Goal: Information Seeking & Learning: Learn about a topic

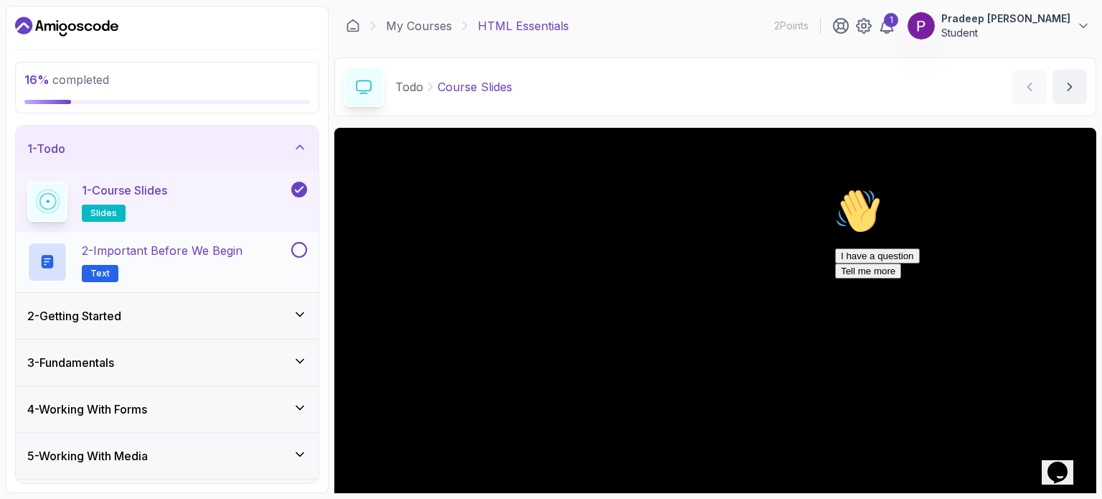
click at [221, 261] on h2 "2 - Important Before We Begin Text" at bounding box center [162, 262] width 161 height 40
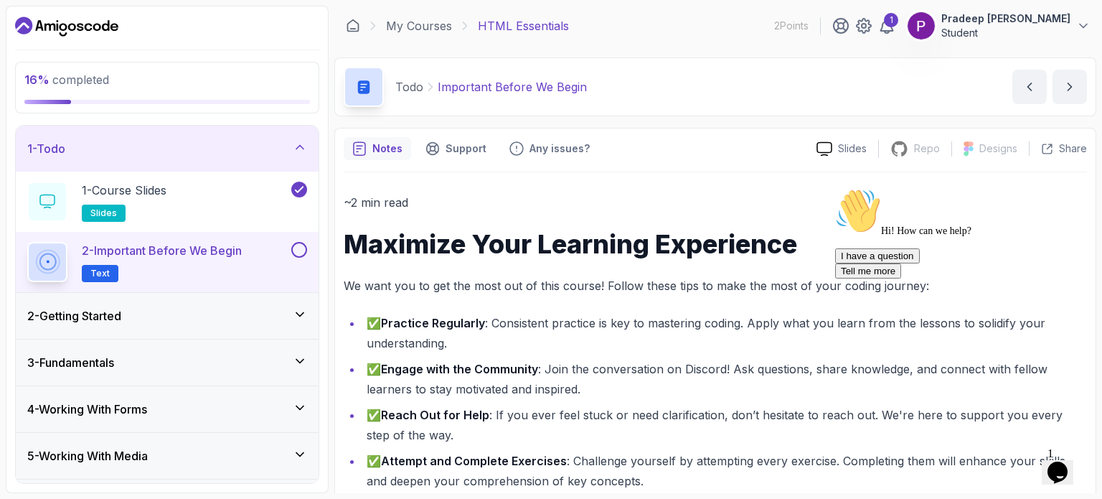
click at [306, 246] on button at bounding box center [299, 250] width 16 height 16
click at [100, 269] on span "Text" at bounding box center [99, 273] width 19 height 11
click at [298, 141] on icon at bounding box center [300, 147] width 14 height 14
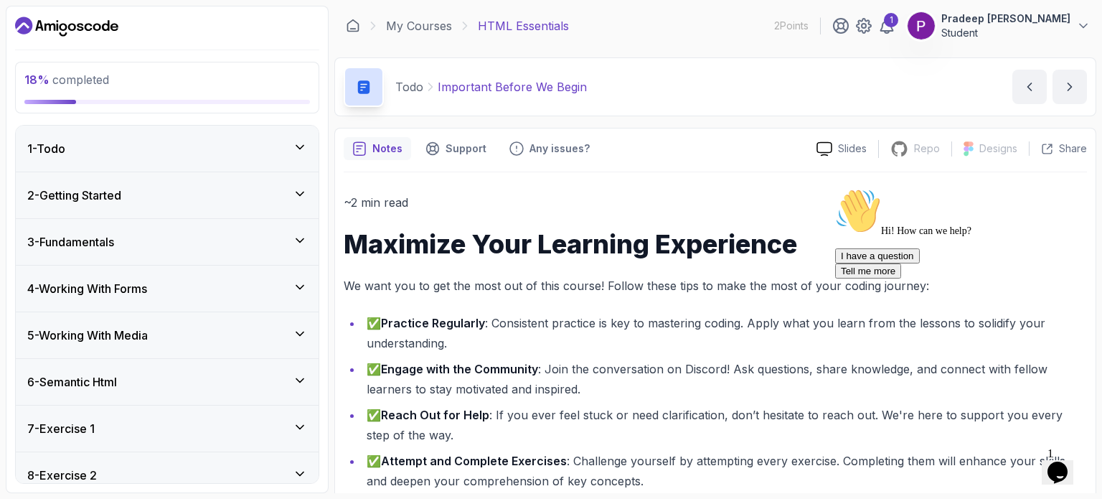
click at [290, 161] on div "1 - Todo" at bounding box center [167, 149] width 303 height 46
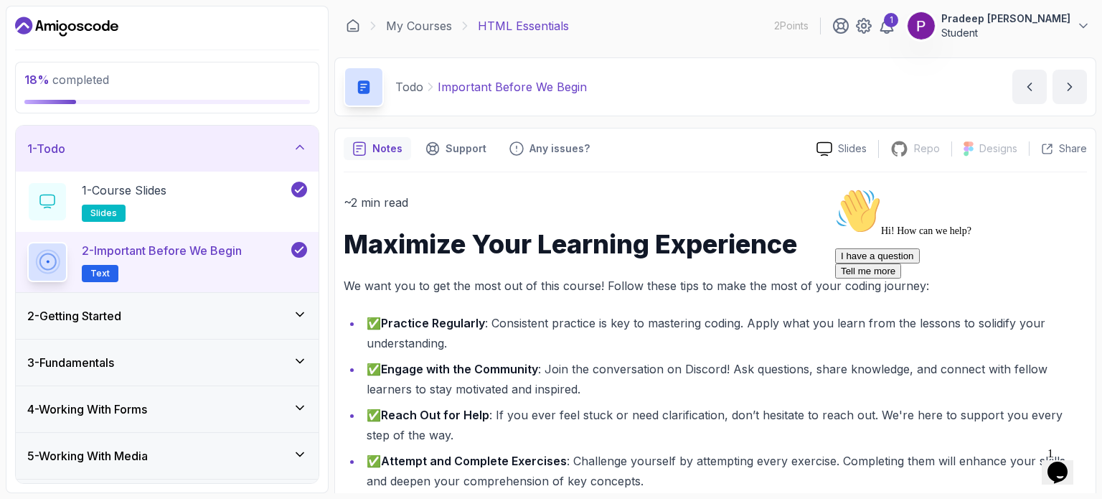
click at [299, 252] on icon at bounding box center [299, 249] width 13 height 14
click at [299, 252] on button at bounding box center [299, 250] width 16 height 16
click at [308, 148] on div "1 - Todo" at bounding box center [167, 149] width 303 height 46
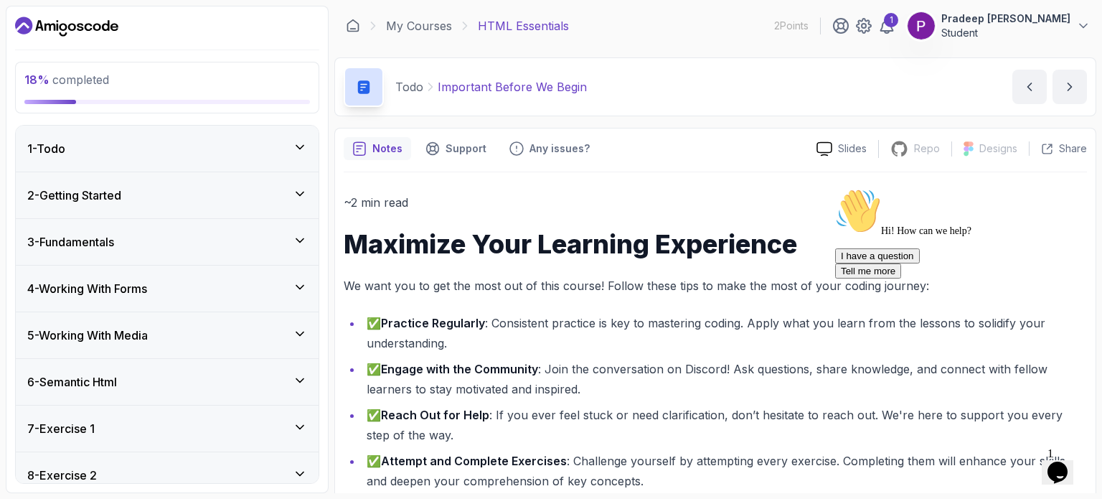
click at [291, 188] on div "2 - Getting Started" at bounding box center [167, 194] width 280 height 17
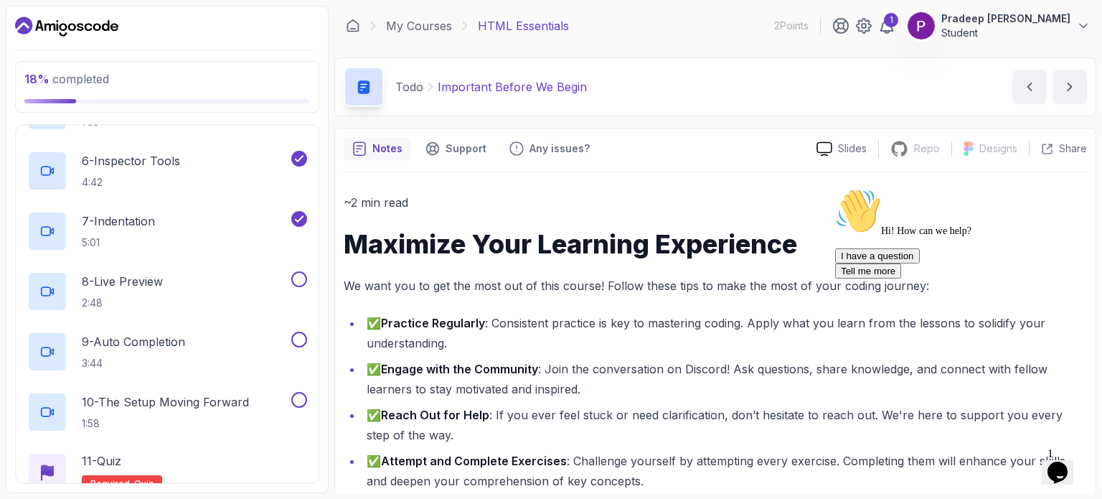
scroll to position [383, 0]
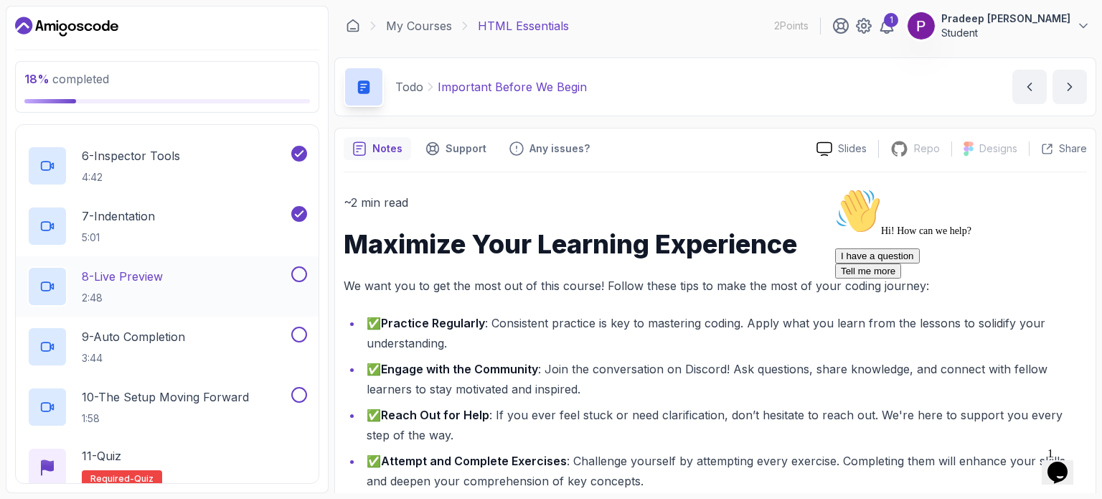
click at [250, 289] on div "8 - Live Preview 2:48" at bounding box center [157, 286] width 261 height 40
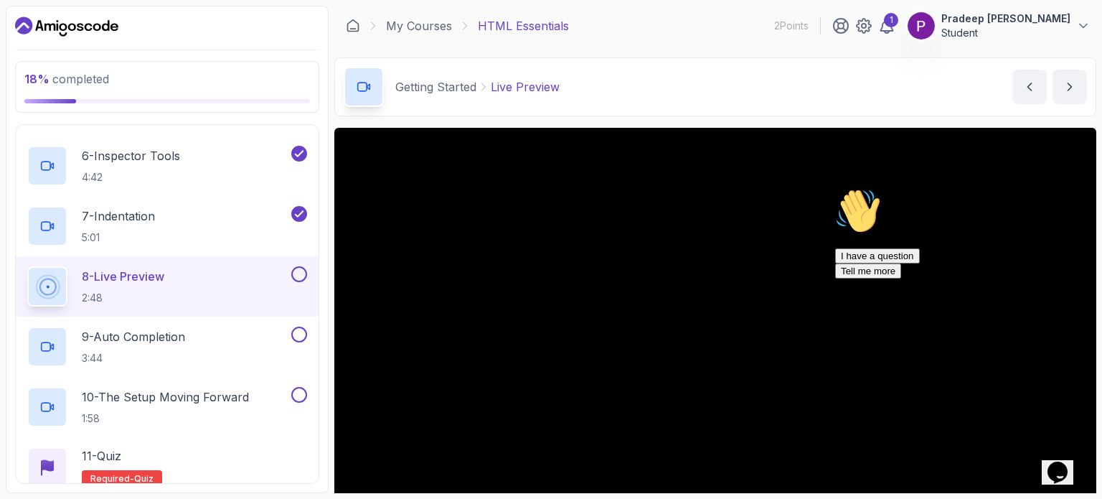
click at [835, 188] on icon "Chat attention grabber" at bounding box center [835, 188] width 0 height 0
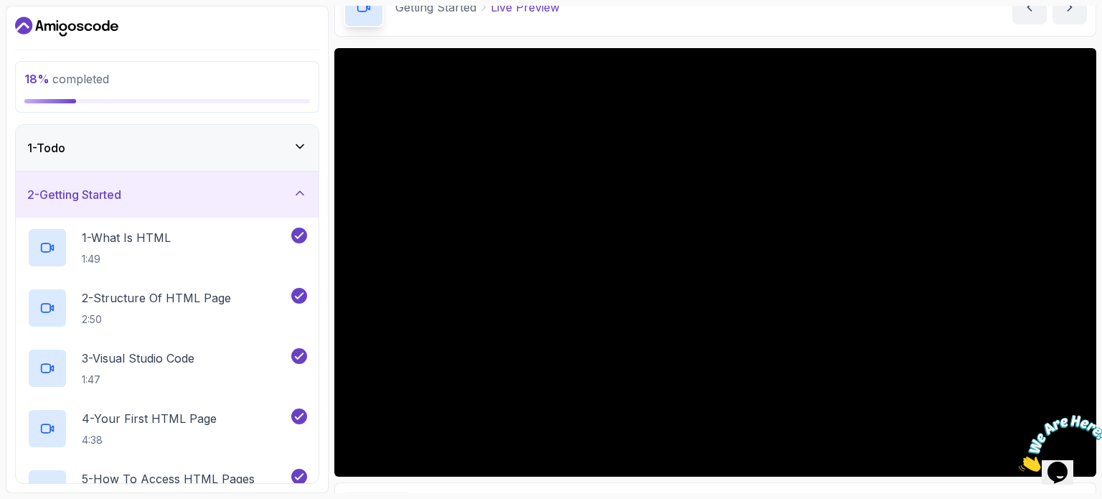
click at [277, 191] on div "2 - Getting Started" at bounding box center [167, 194] width 280 height 17
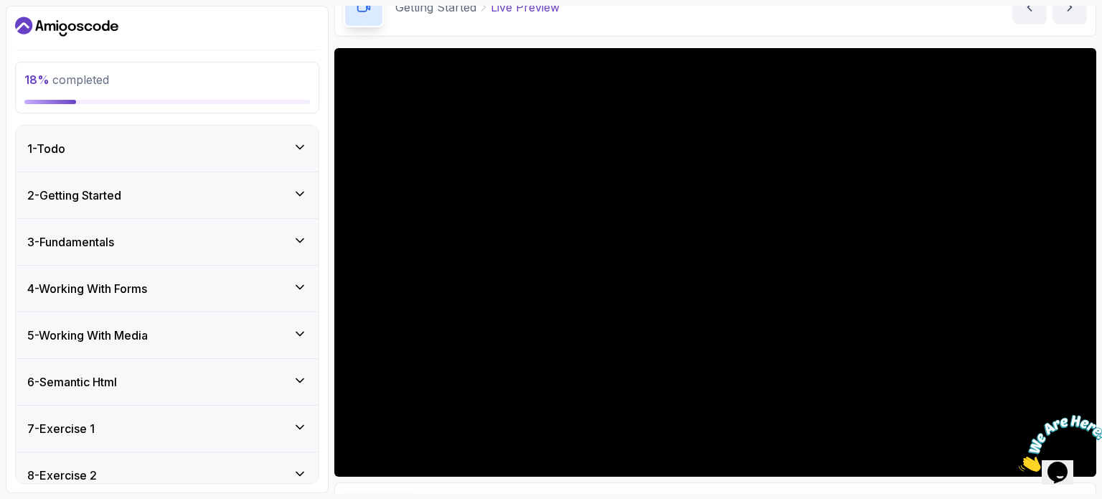
click at [265, 191] on div "2 - Getting Started" at bounding box center [167, 194] width 280 height 17
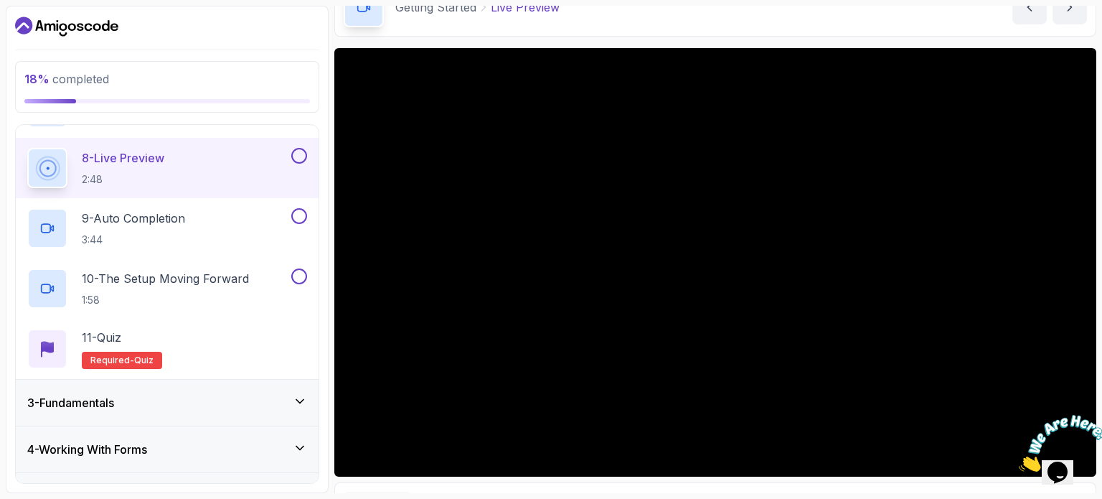
click at [235, 396] on div "3 - Fundamentals" at bounding box center [167, 402] width 280 height 17
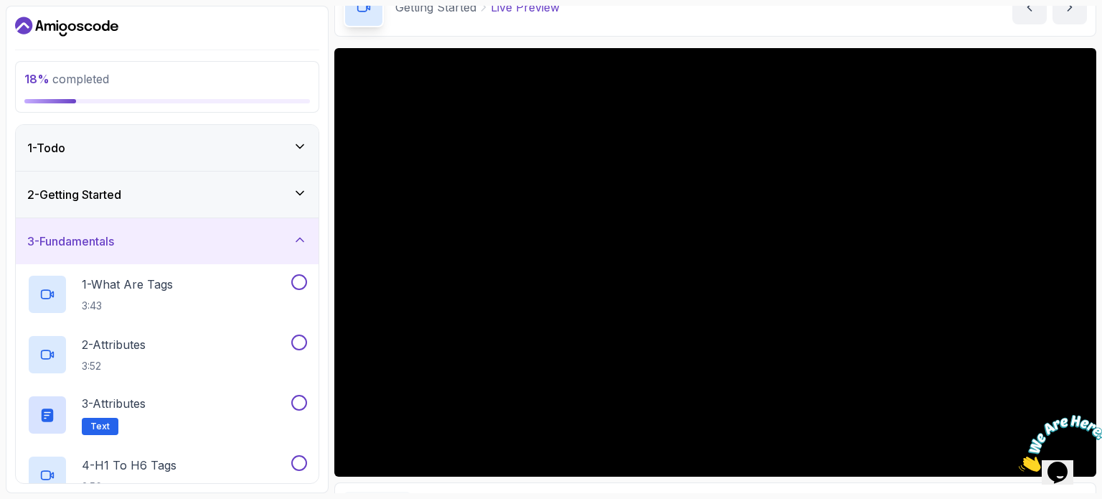
click at [232, 226] on div "3 - Fundamentals" at bounding box center [167, 241] width 303 height 46
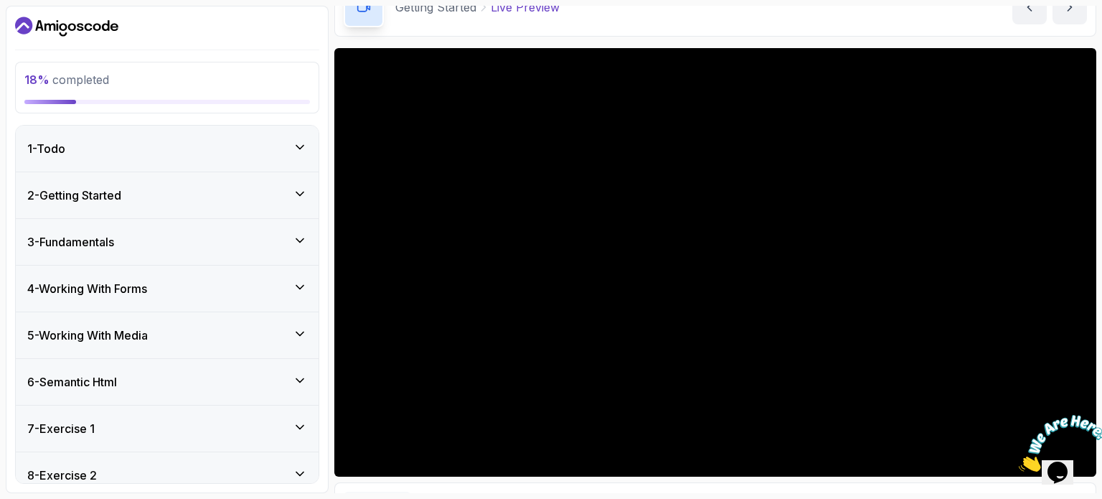
click at [229, 202] on div "2 - Getting Started" at bounding box center [167, 194] width 280 height 17
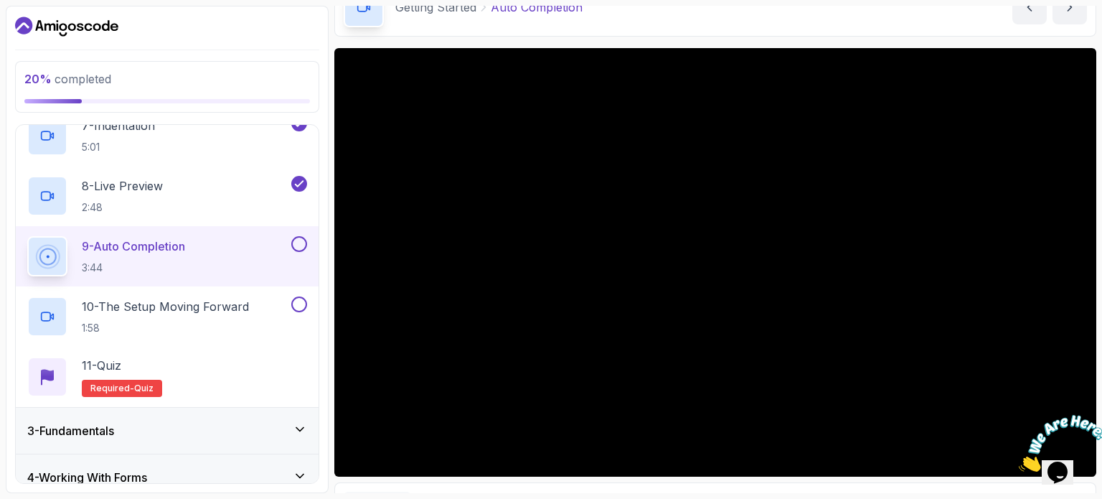
scroll to position [473, 0]
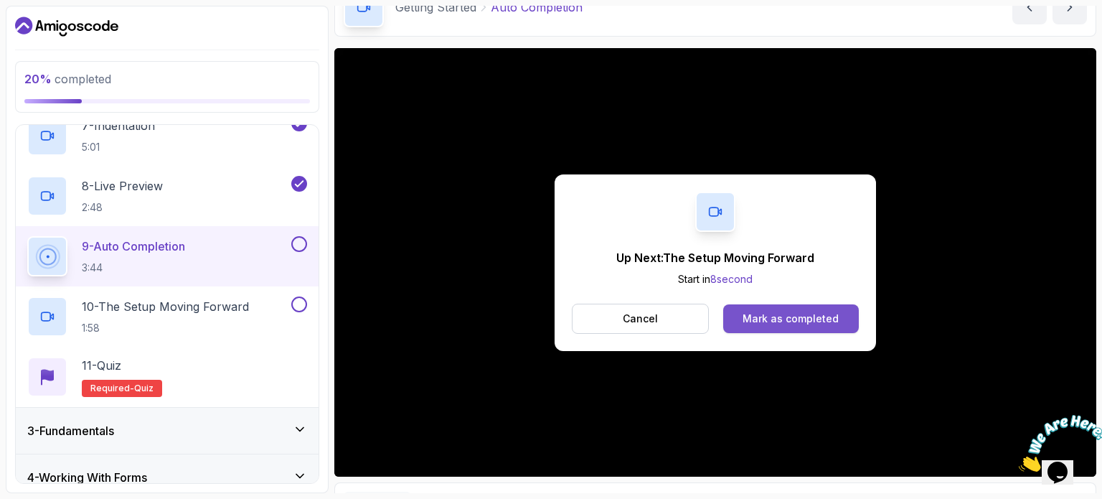
click at [792, 311] on div "Mark as completed" at bounding box center [790, 318] width 96 height 14
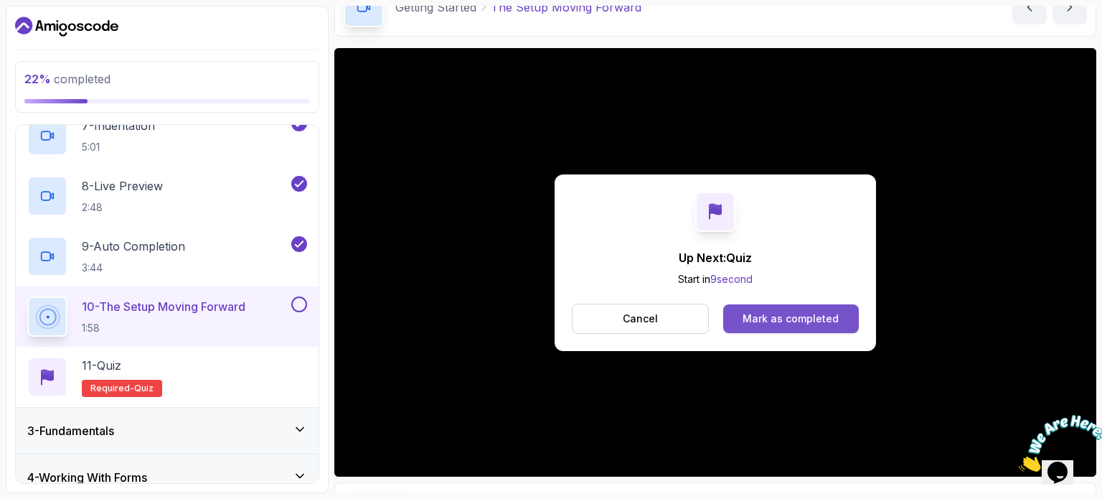
click at [778, 318] on div "Mark as completed" at bounding box center [790, 318] width 96 height 14
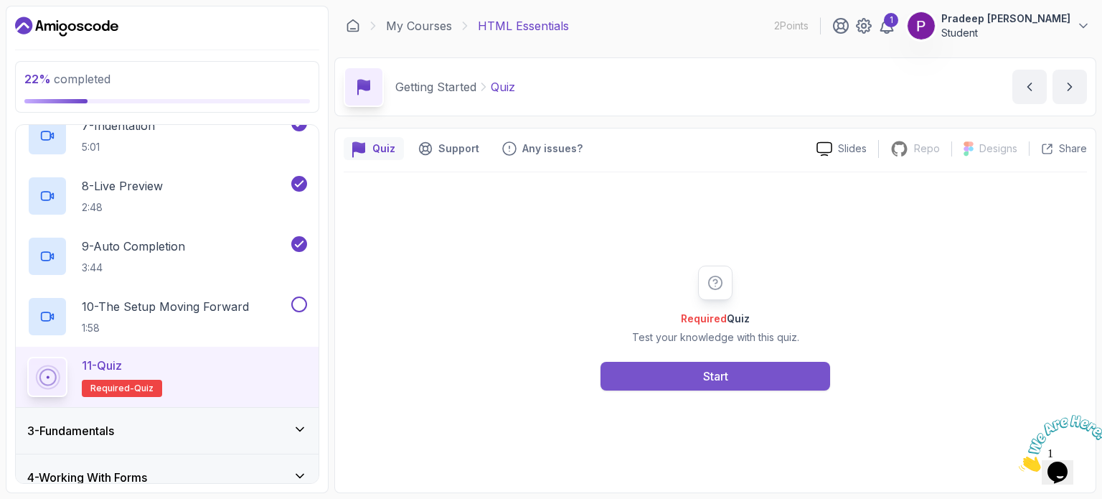
click at [741, 372] on button "Start" at bounding box center [715, 376] width 230 height 29
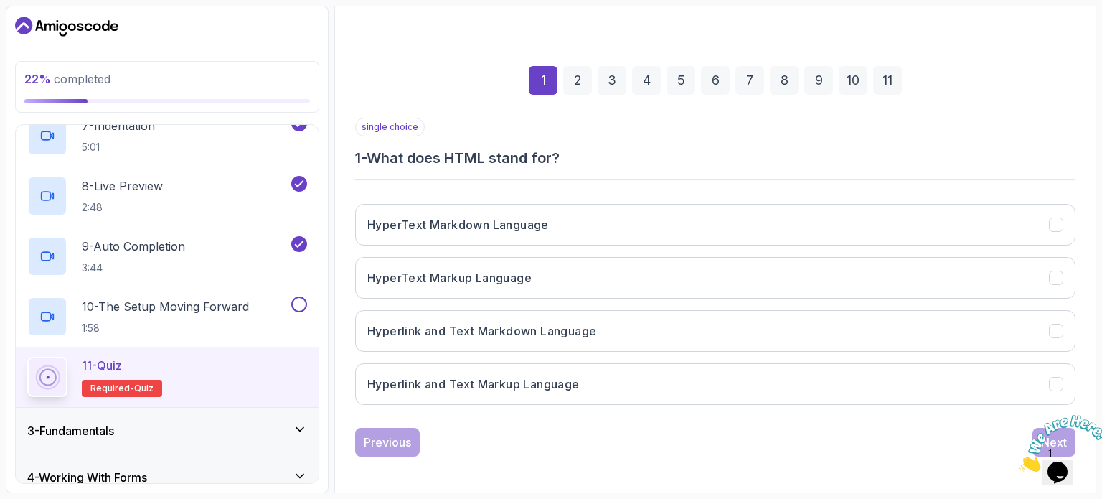
scroll to position [161, 0]
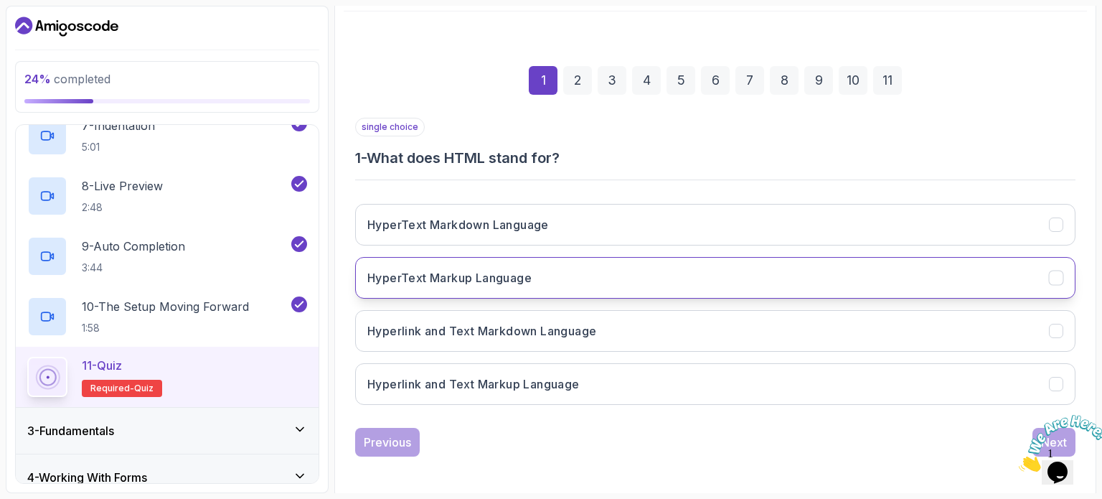
click at [531, 277] on h3 "HyperText Markup Language" at bounding box center [449, 277] width 164 height 17
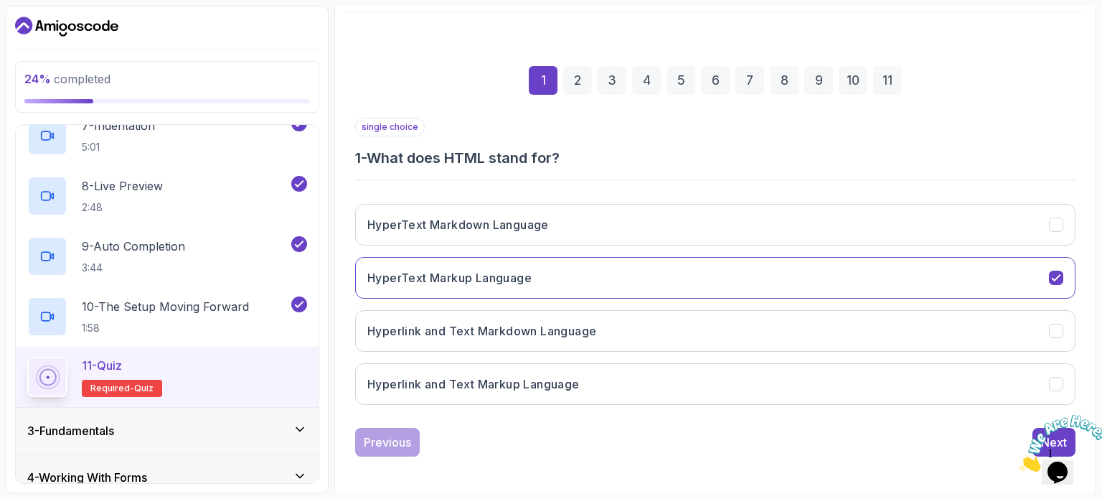
click at [1019, 461] on icon "Close" at bounding box center [1019, 467] width 0 height 12
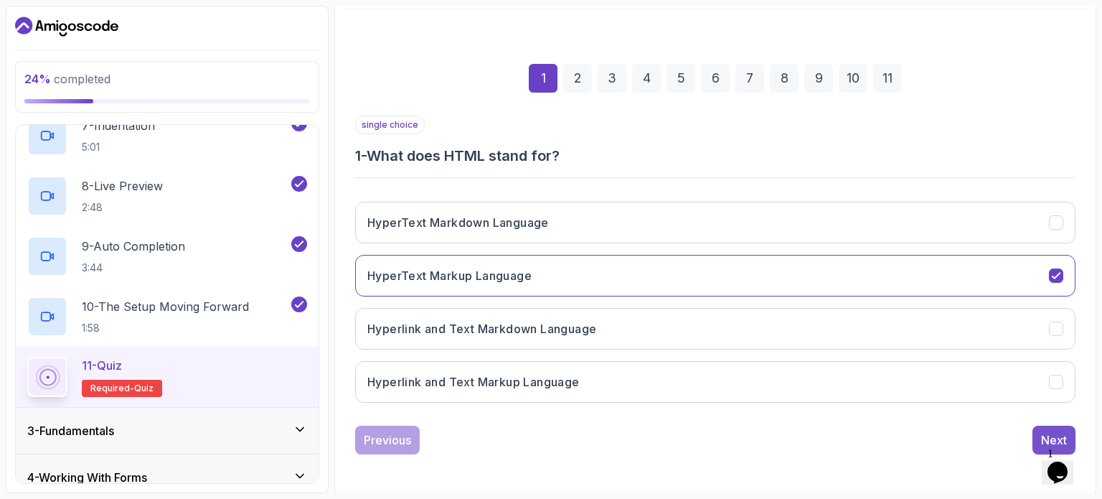
click at [1037, 430] on button "Next" at bounding box center [1053, 439] width 43 height 29
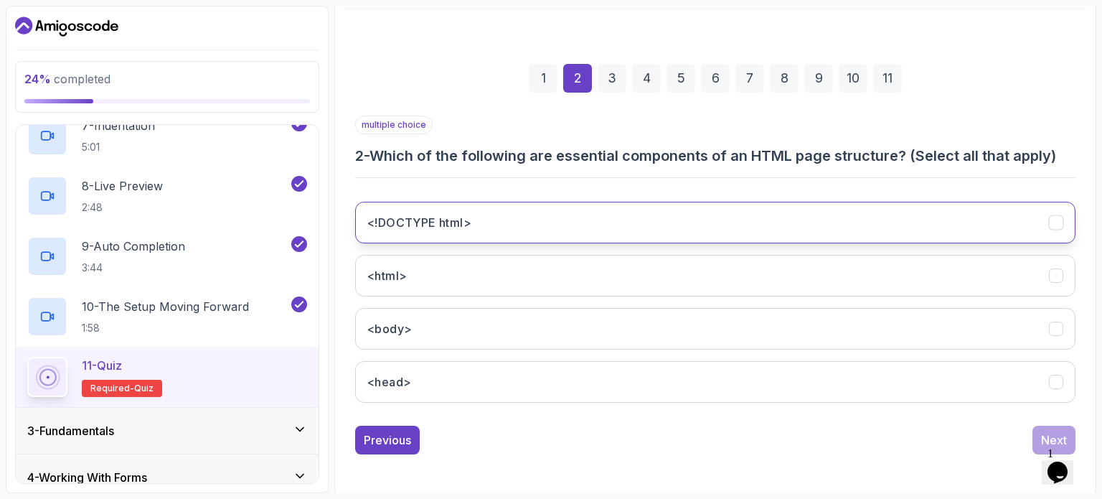
click at [686, 219] on button "<!DOCTYPE html>" at bounding box center [715, 223] width 720 height 42
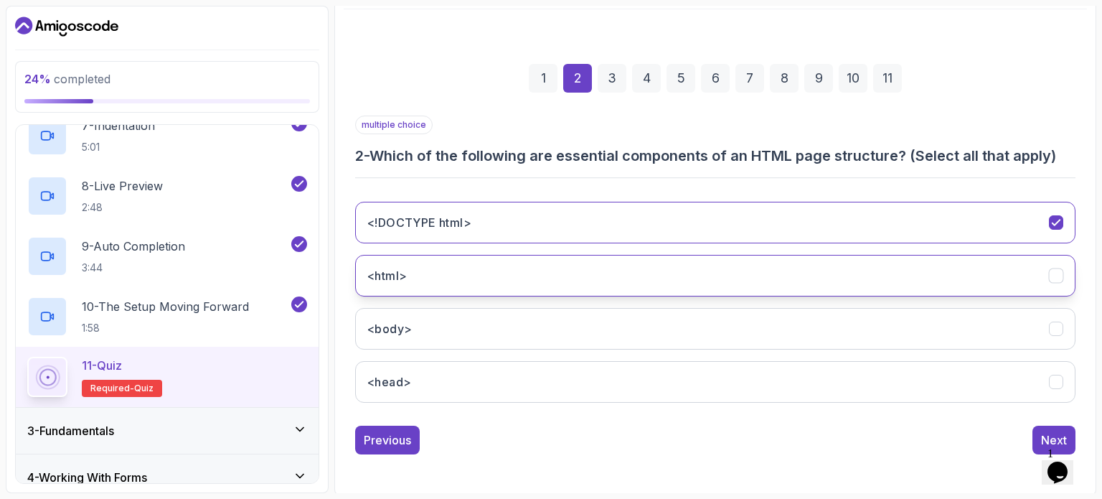
click at [975, 280] on button "<html>" at bounding box center [715, 276] width 720 height 42
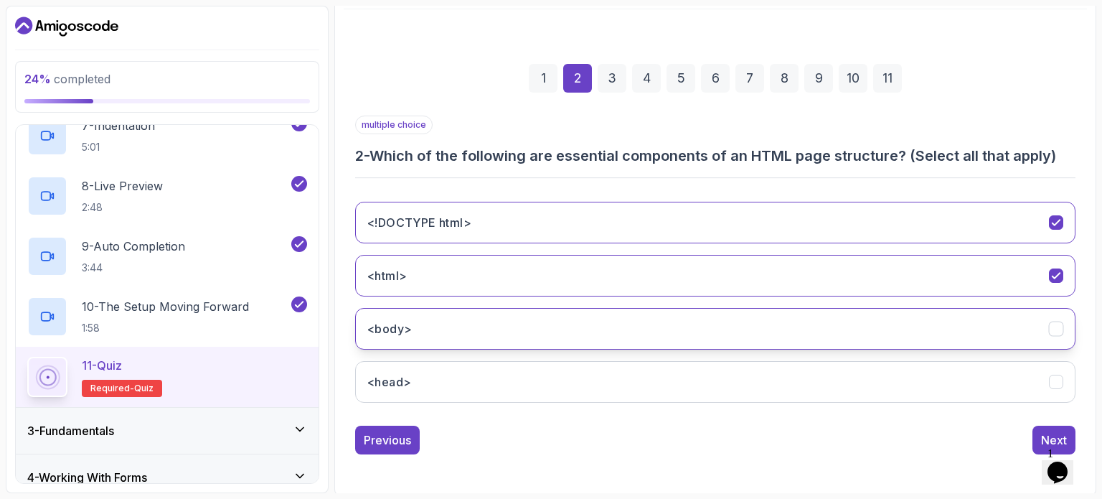
click at [882, 312] on button "<body>" at bounding box center [715, 329] width 720 height 42
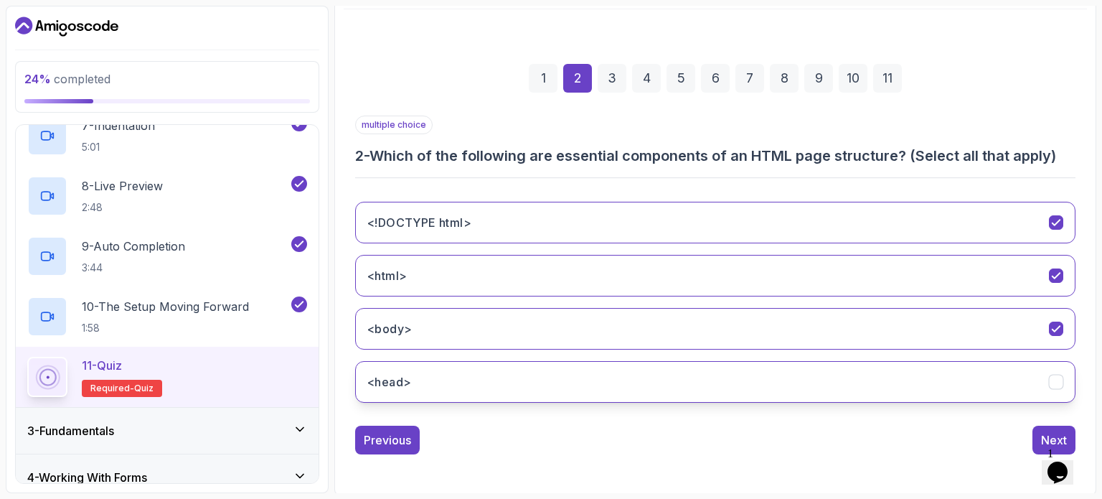
click at [844, 389] on button "<head>" at bounding box center [715, 382] width 720 height 42
click at [1045, 427] on button "Next" at bounding box center [1053, 439] width 43 height 29
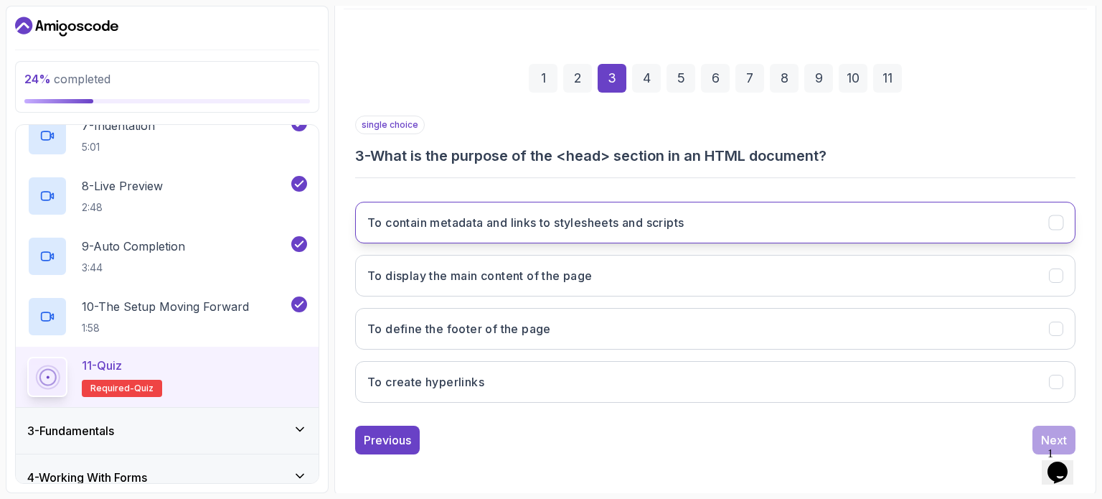
click at [657, 225] on h3 "To contain metadata and links to stylesheets and scripts" at bounding box center [525, 222] width 316 height 17
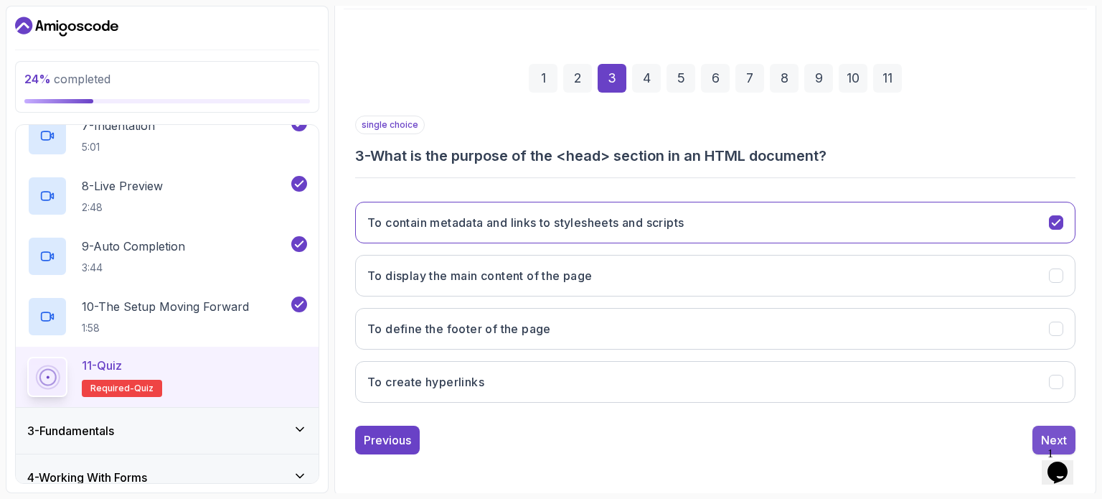
click at [1056, 428] on button "Next" at bounding box center [1053, 439] width 43 height 29
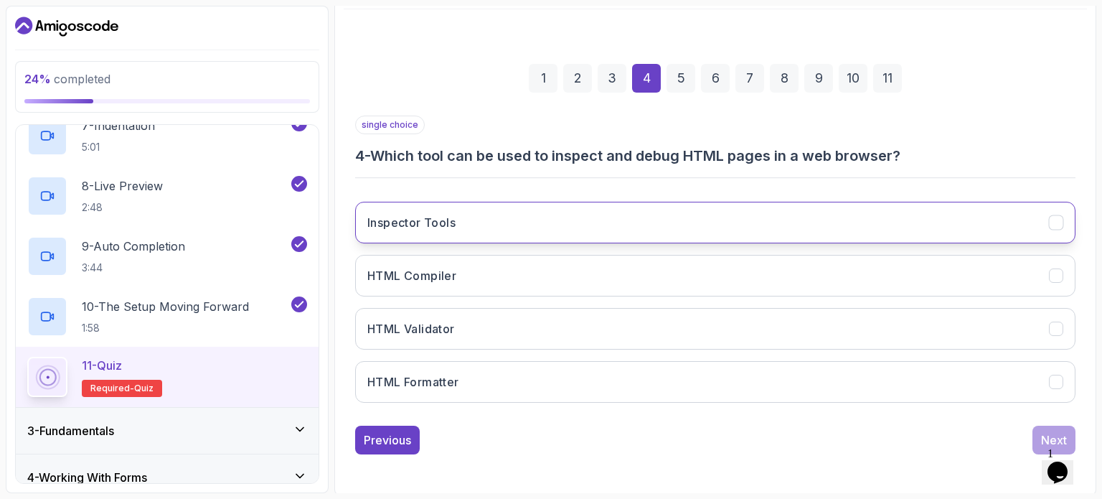
click at [441, 205] on button "Inspector Tools" at bounding box center [715, 223] width 720 height 42
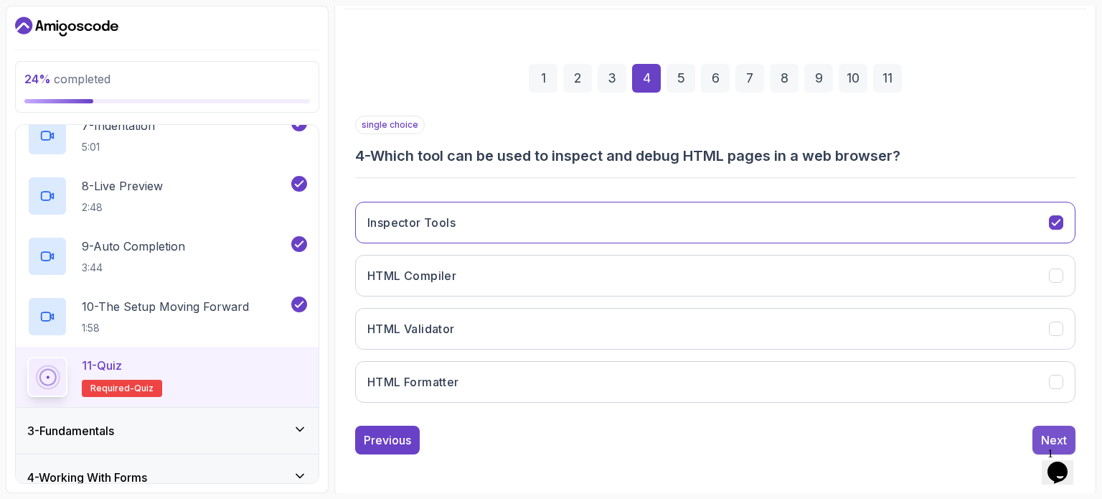
click at [1059, 431] on div "Next" at bounding box center [1054, 439] width 26 height 17
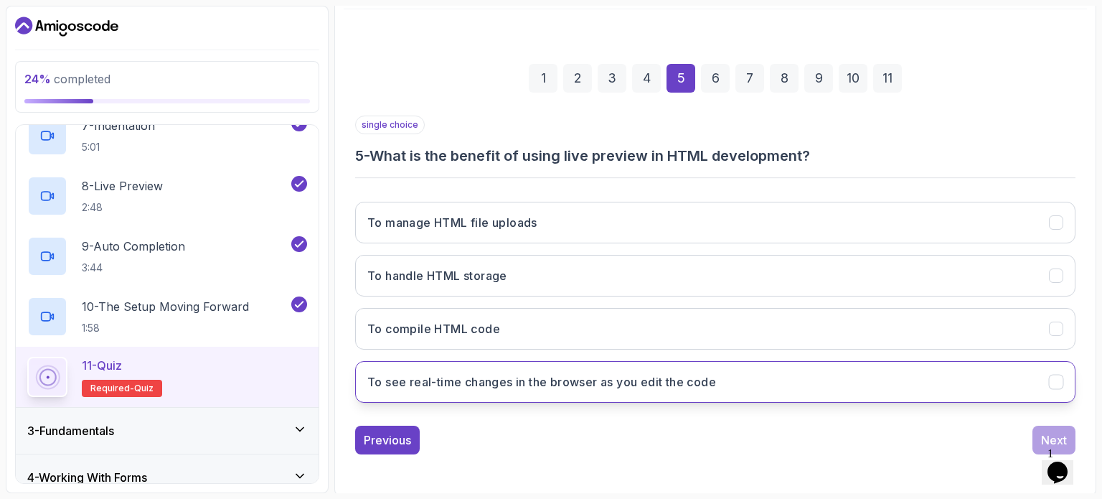
click at [751, 384] on button "To see real-time changes in the browser as you edit the code" at bounding box center [715, 382] width 720 height 42
click at [1044, 427] on button "Next" at bounding box center [1053, 439] width 43 height 29
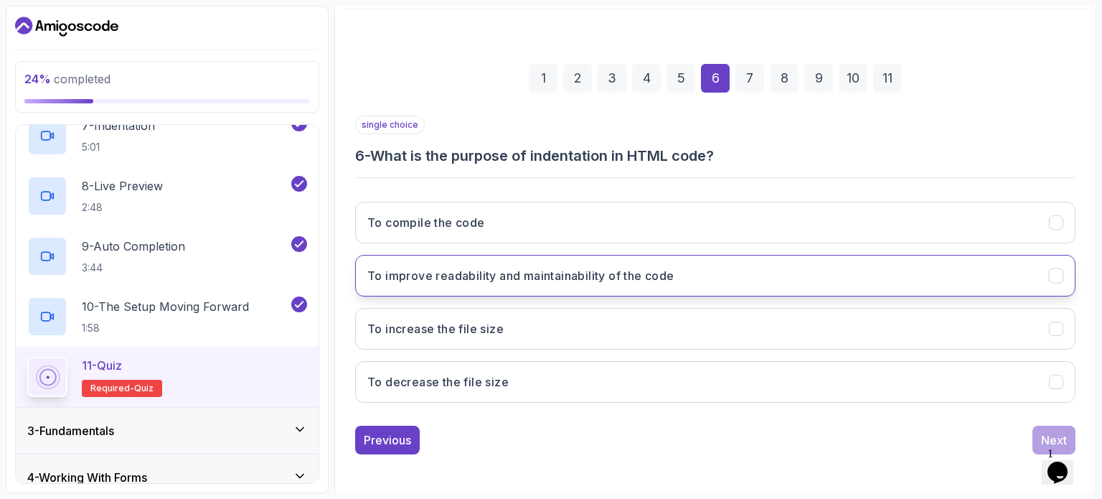
click at [699, 265] on button "To improve readability and maintainability of the code" at bounding box center [715, 276] width 720 height 42
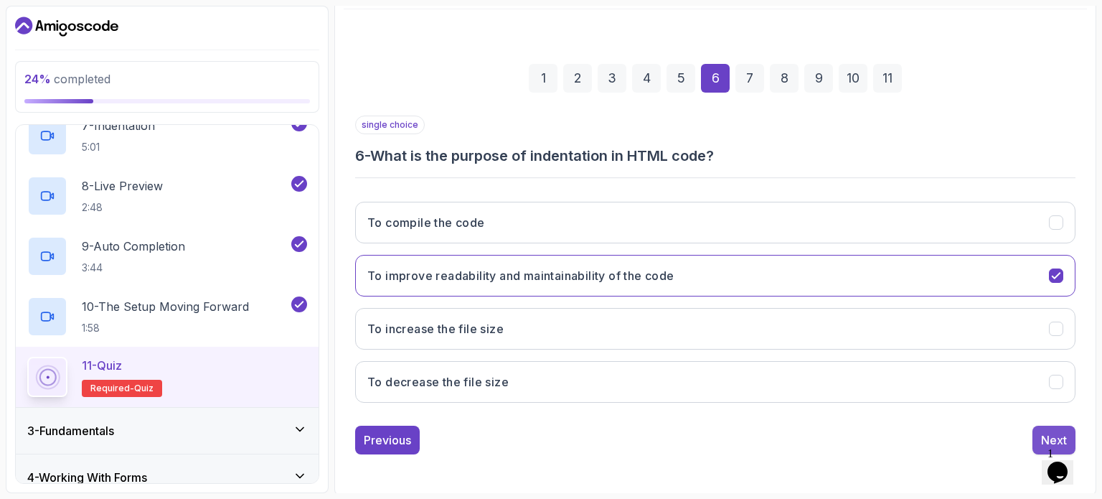
click at [1056, 431] on div "Next" at bounding box center [1054, 439] width 26 height 17
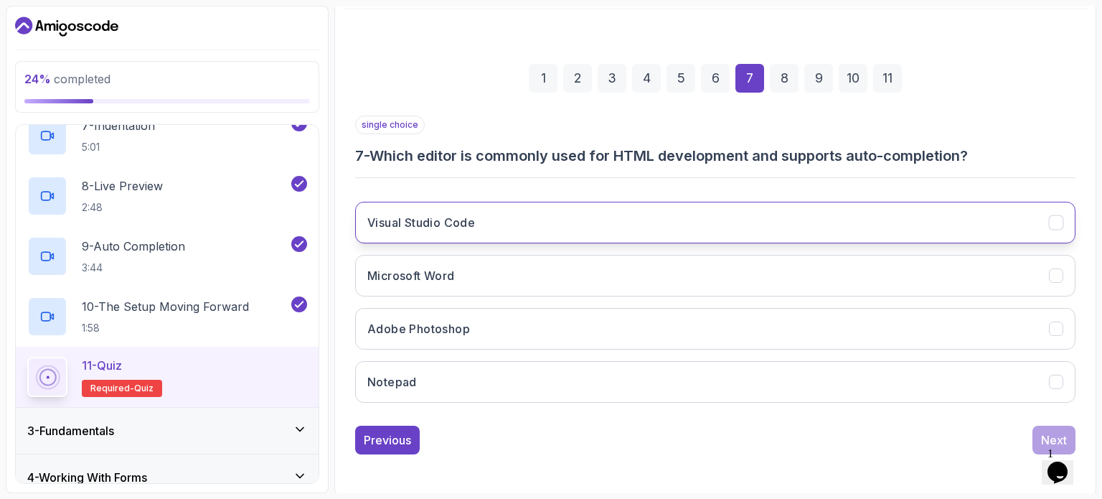
click at [652, 227] on button "Visual Studio Code" at bounding box center [715, 223] width 720 height 42
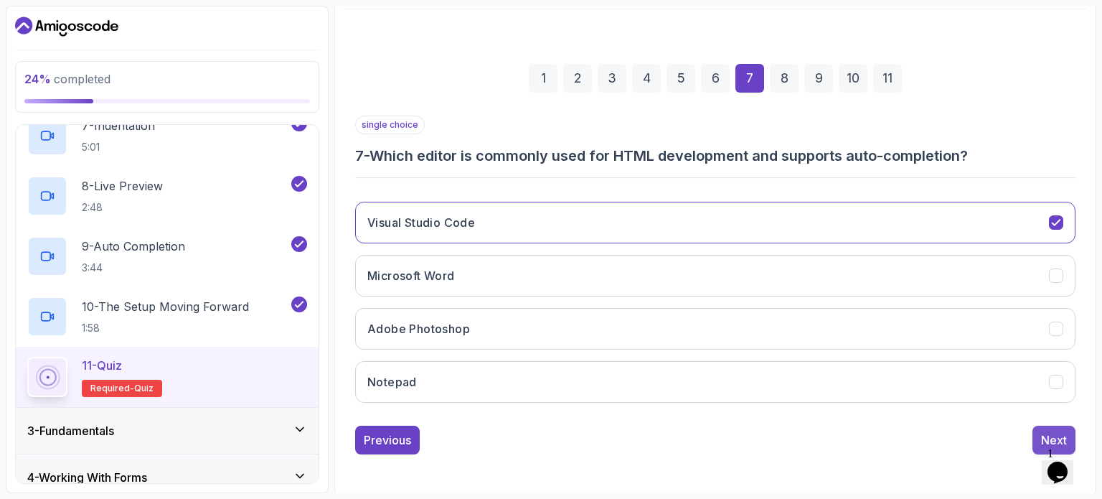
click at [1040, 427] on button "Next" at bounding box center [1053, 439] width 43 height 29
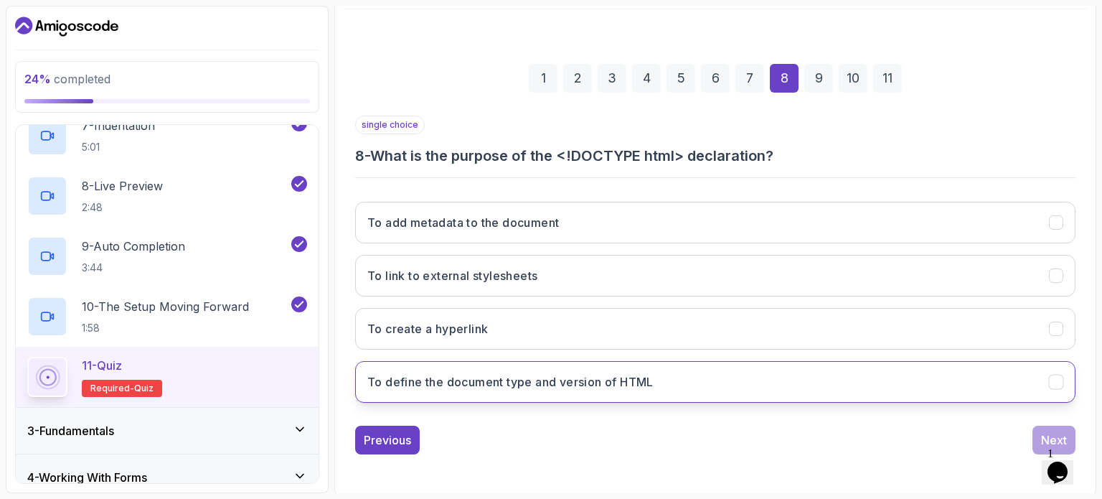
click at [758, 382] on button "To define the document type and version of HTML" at bounding box center [715, 382] width 720 height 42
click at [1044, 432] on div "Next" at bounding box center [1054, 439] width 26 height 17
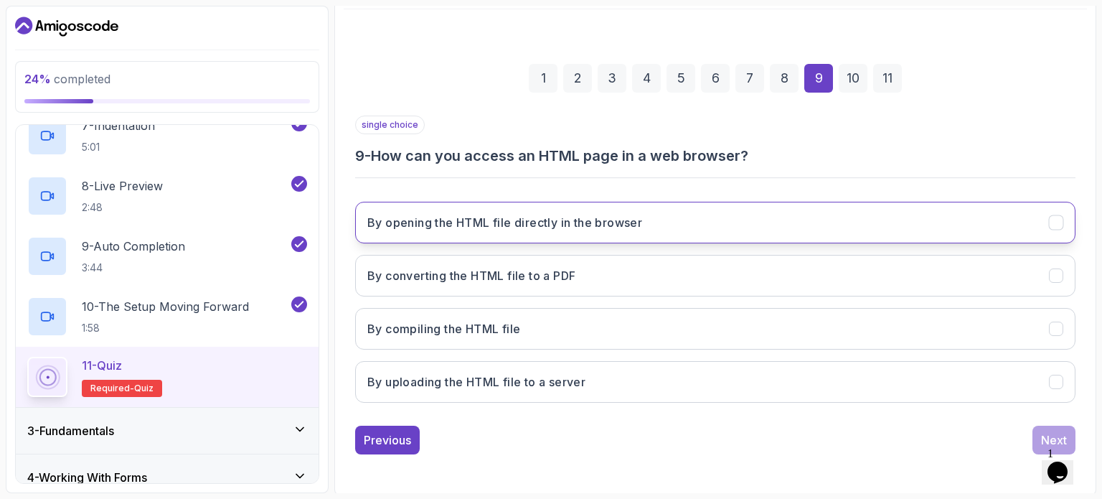
click at [714, 220] on button "By opening the HTML file directly in the browser" at bounding box center [715, 223] width 720 height 42
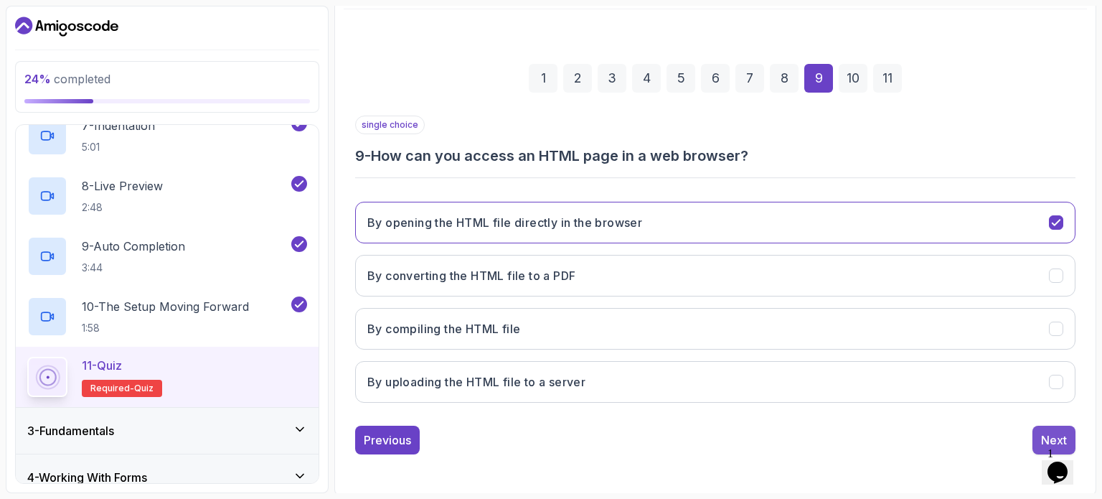
click at [1045, 431] on div "Next" at bounding box center [1054, 439] width 26 height 17
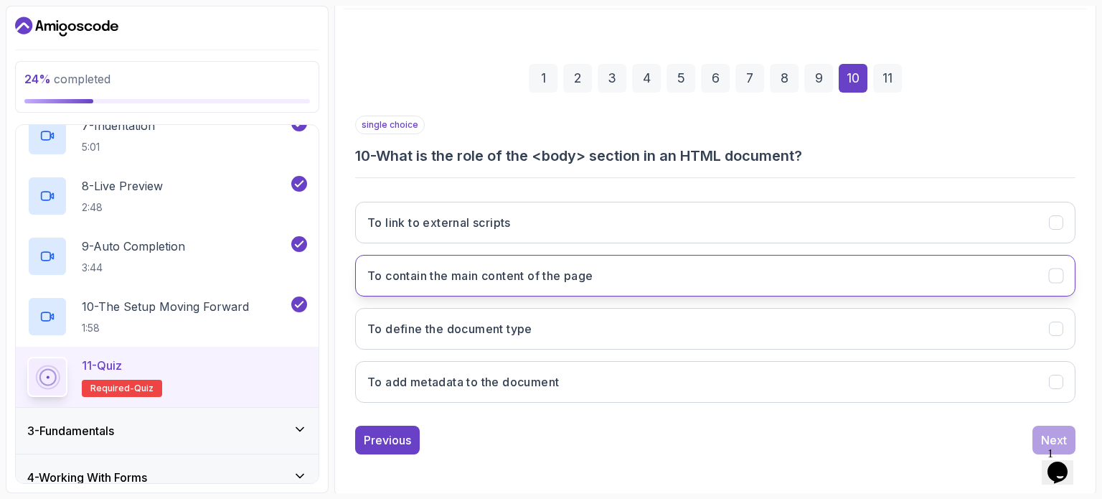
click at [643, 271] on button "To contain the main content of the page" at bounding box center [715, 276] width 720 height 42
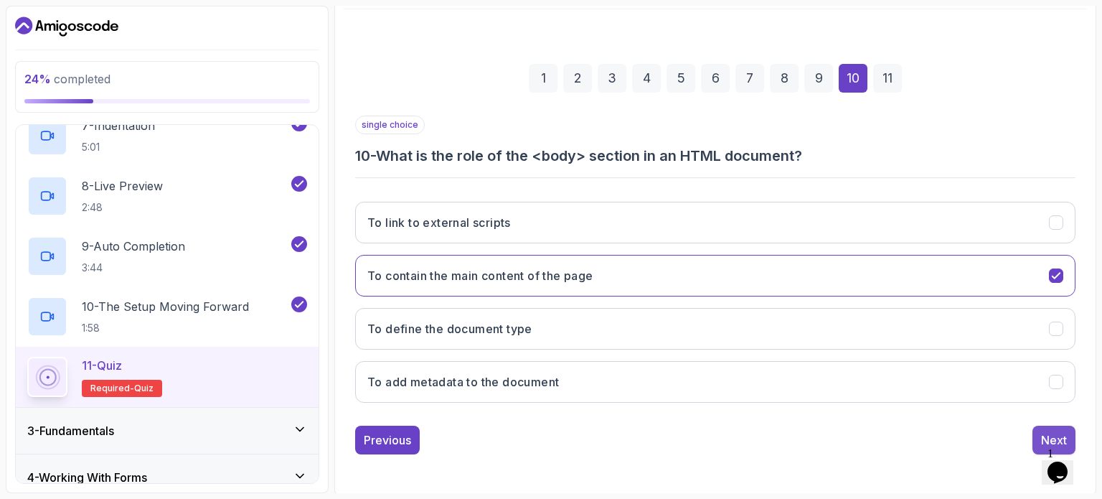
click at [1055, 431] on div "Next" at bounding box center [1054, 439] width 26 height 17
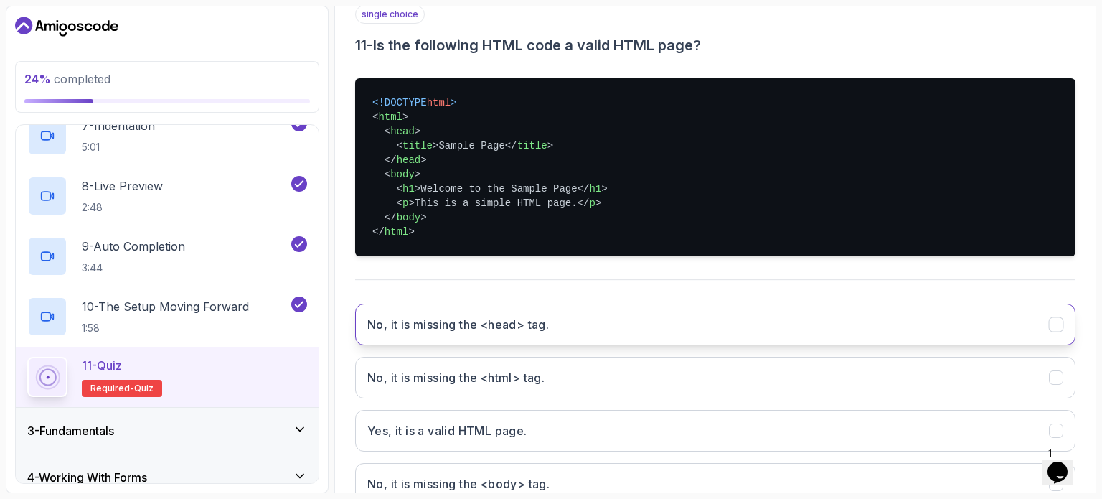
scroll to position [274, 0]
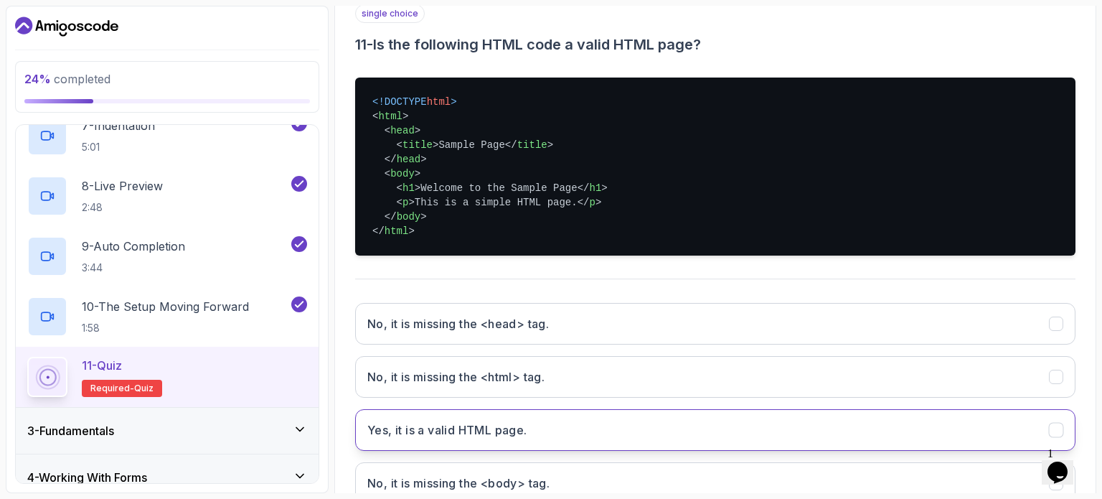
click at [580, 422] on button "Yes, it is a valid HTML page." at bounding box center [715, 430] width 720 height 42
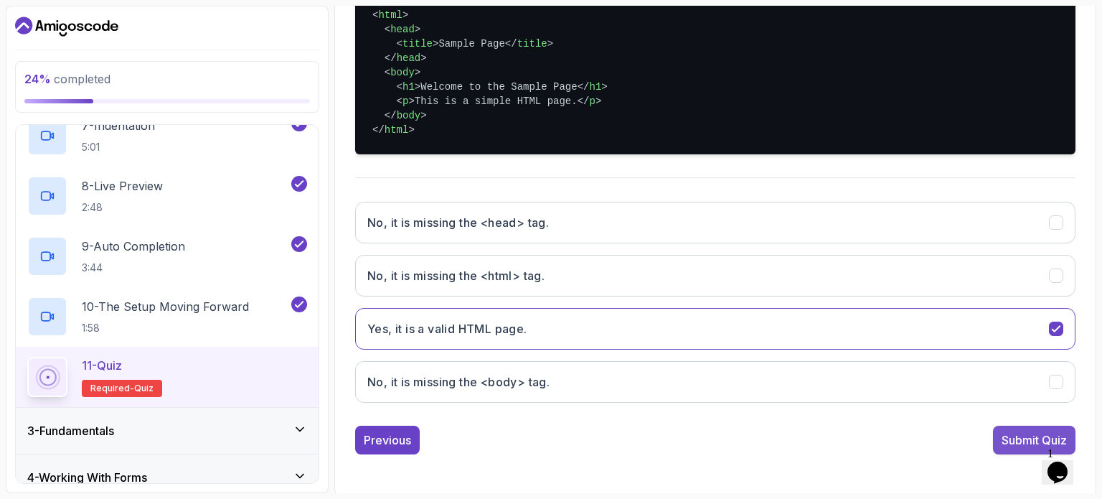
click at [1015, 443] on div "Submit Quiz" at bounding box center [1033, 439] width 65 height 17
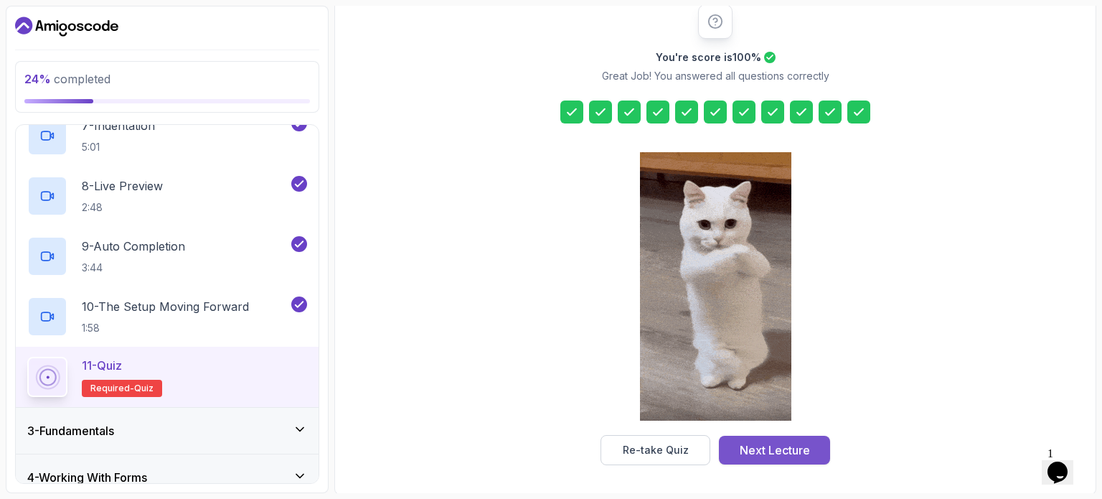
click at [771, 456] on div "Next Lecture" at bounding box center [775, 449] width 70 height 17
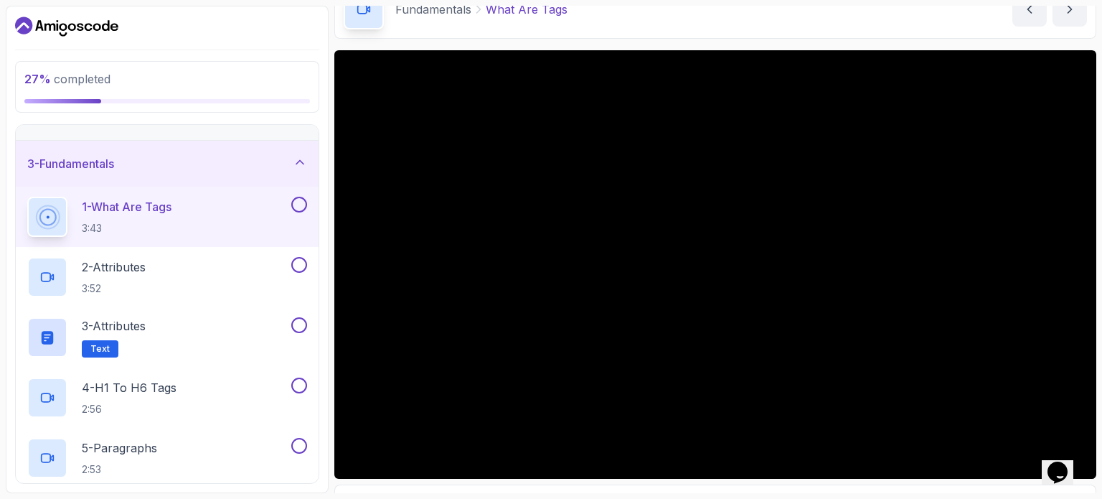
scroll to position [79, 0]
